Goal: Task Accomplishment & Management: Manage account settings

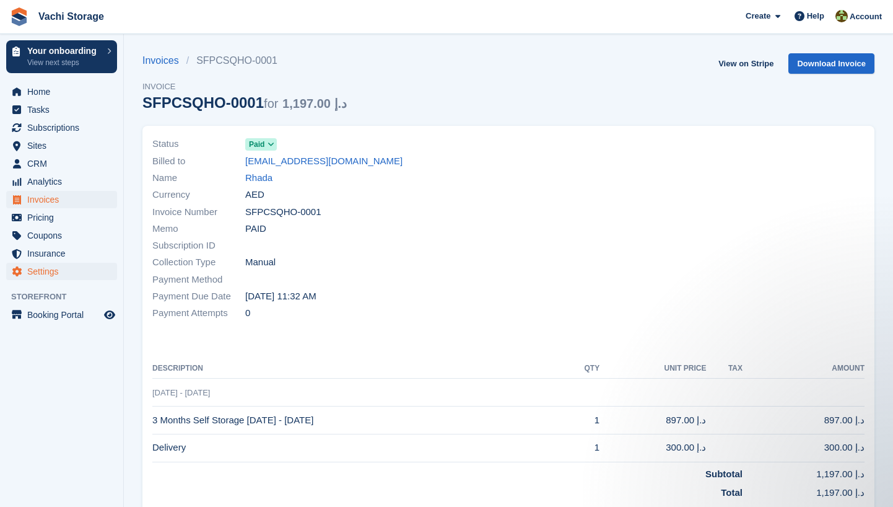
click at [56, 268] on span "Settings" at bounding box center [64, 271] width 74 height 17
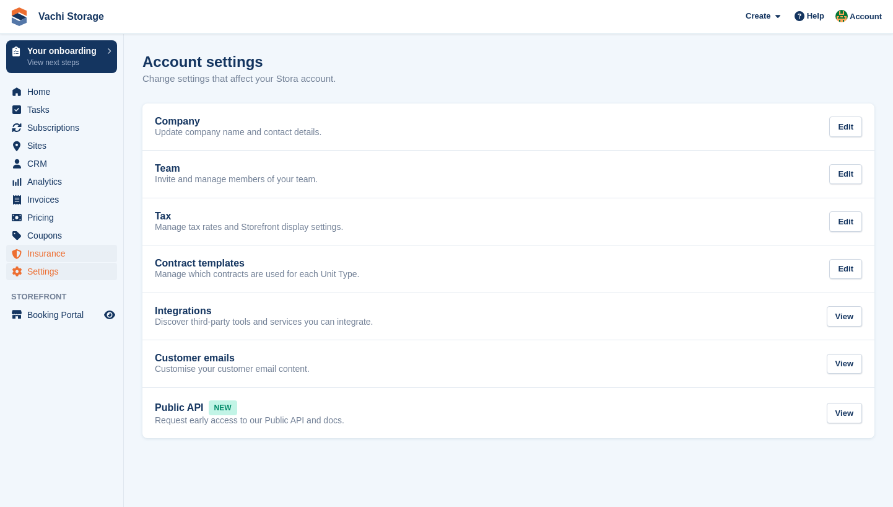
click at [62, 257] on span "Insurance" at bounding box center [64, 253] width 74 height 17
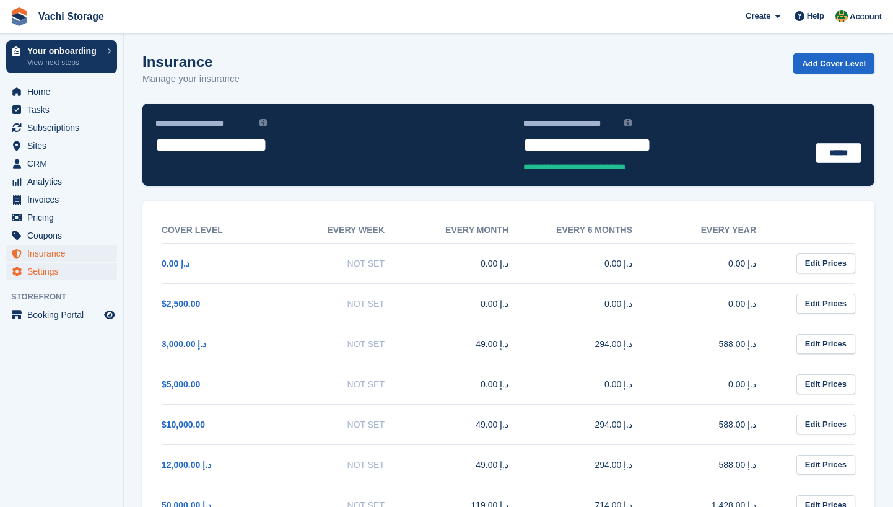
click at [41, 276] on span "Settings" at bounding box center [64, 271] width 74 height 17
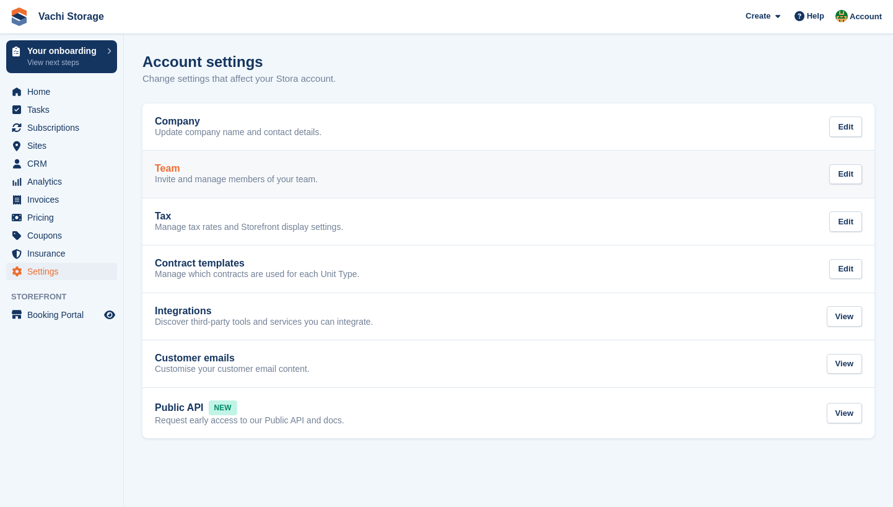
click at [205, 177] on p "Invite and manage members of your team." at bounding box center [236, 179] width 163 height 11
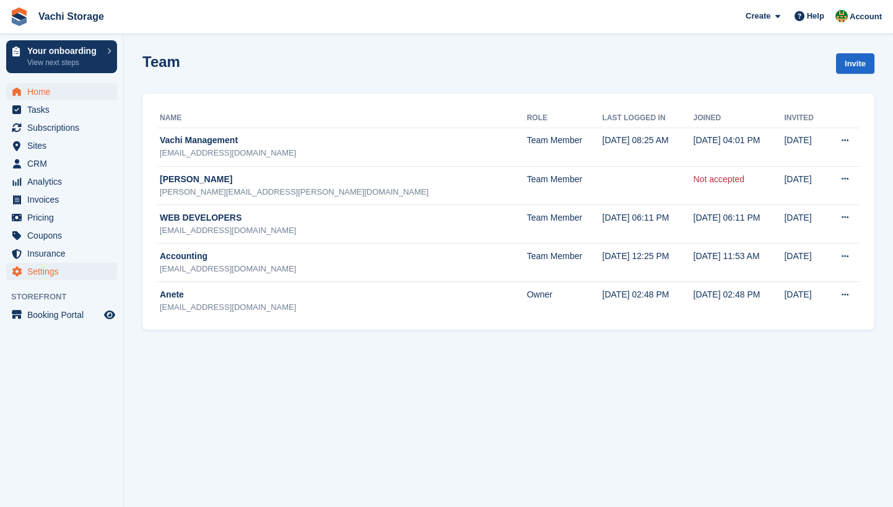
click at [84, 88] on span "Home" at bounding box center [64, 91] width 74 height 17
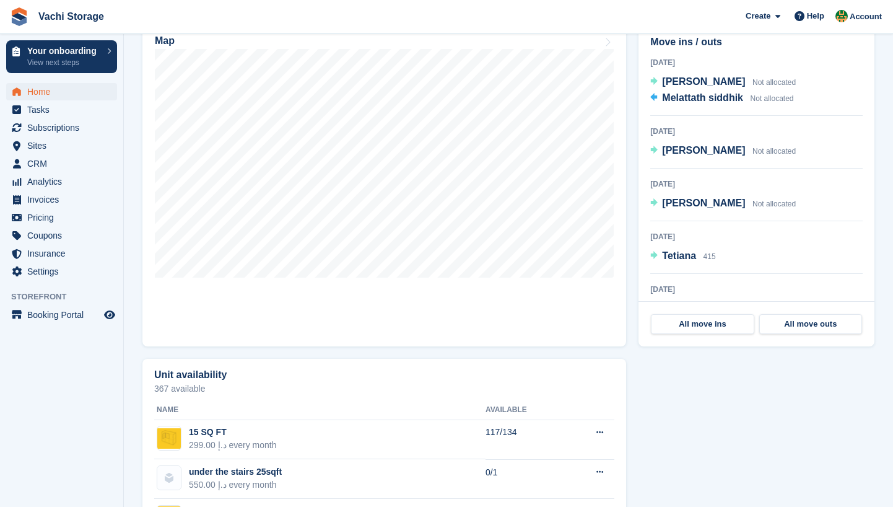
scroll to position [492, 0]
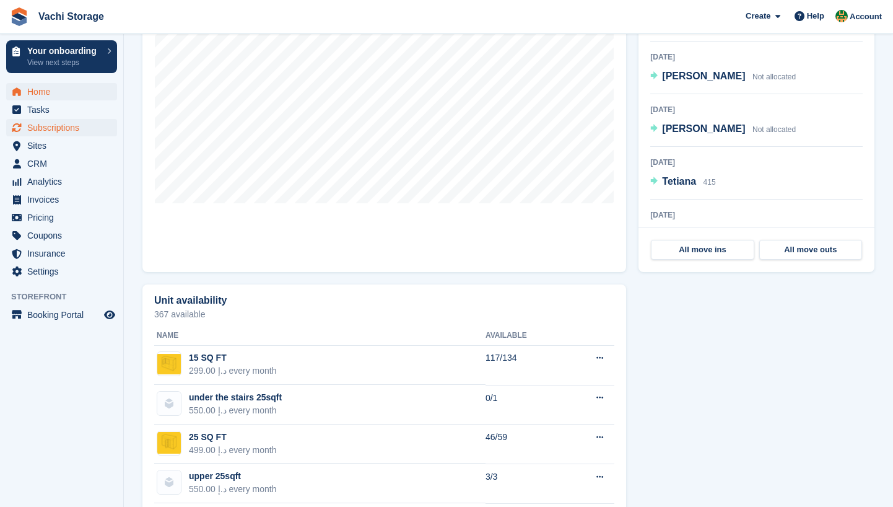
click at [106, 125] on link "Subscriptions" at bounding box center [61, 127] width 111 height 17
